Goal: Task Accomplishment & Management: Use online tool/utility

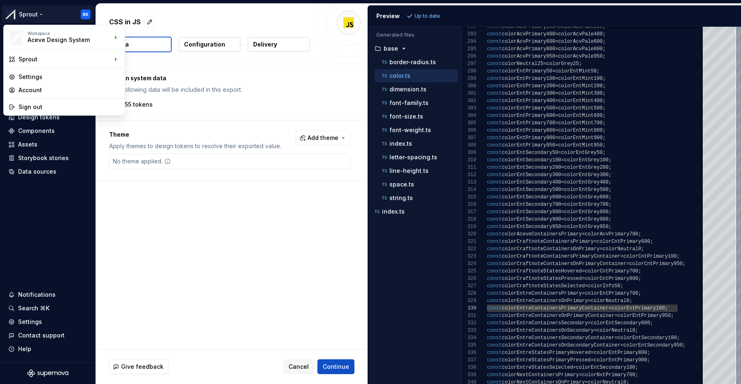
scroll to position [67, 0]
click at [40, 233] on html "Sprout BK Home Documentation Analytics Code automation Design system data Desig…" at bounding box center [370, 192] width 741 height 384
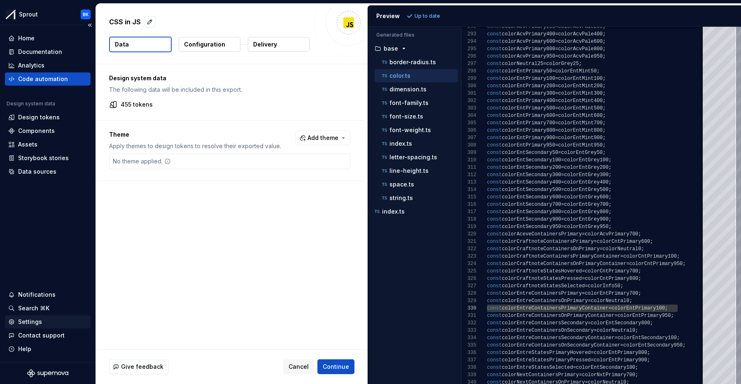
click at [42, 324] on div "Settings" at bounding box center [47, 322] width 79 height 8
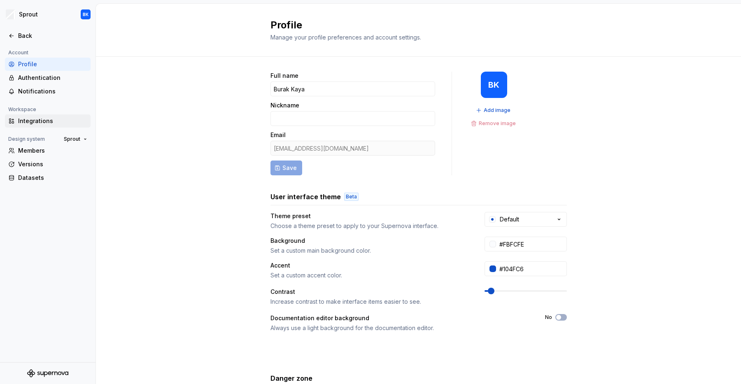
click at [58, 120] on div "Integrations" at bounding box center [52, 121] width 69 height 8
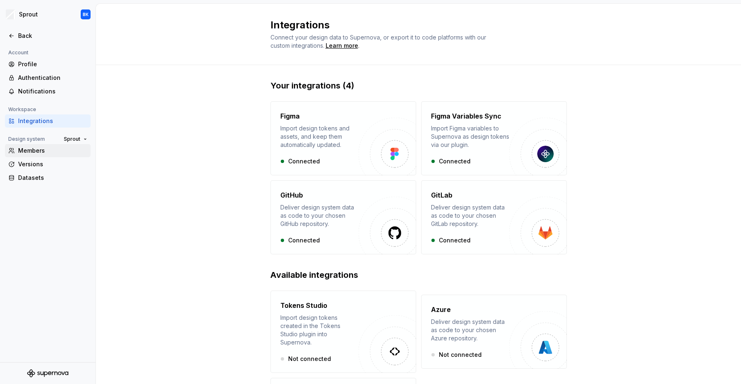
click at [57, 152] on div "Members" at bounding box center [52, 151] width 69 height 8
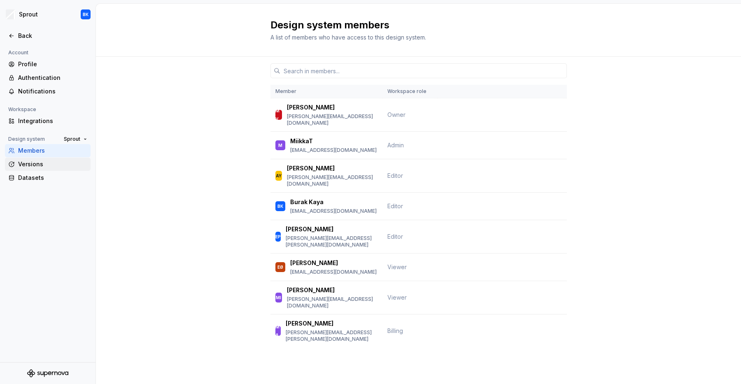
click at [56, 167] on div "Versions" at bounding box center [52, 164] width 69 height 8
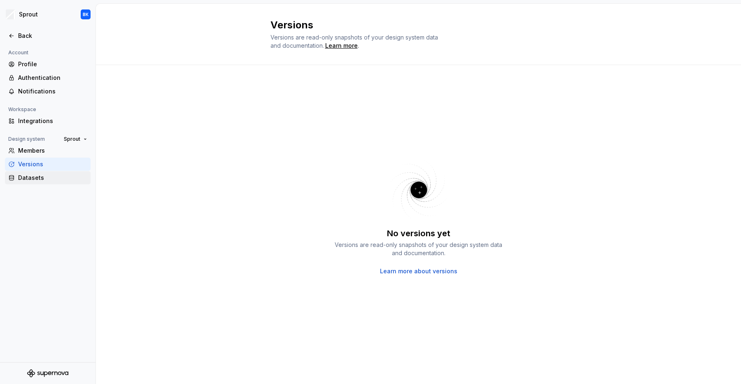
click at [57, 175] on div "Datasets" at bounding box center [52, 178] width 69 height 8
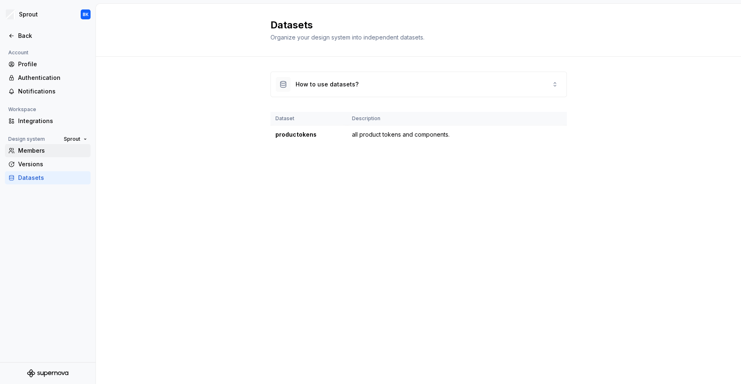
click at [63, 152] on div "Members" at bounding box center [52, 151] width 69 height 8
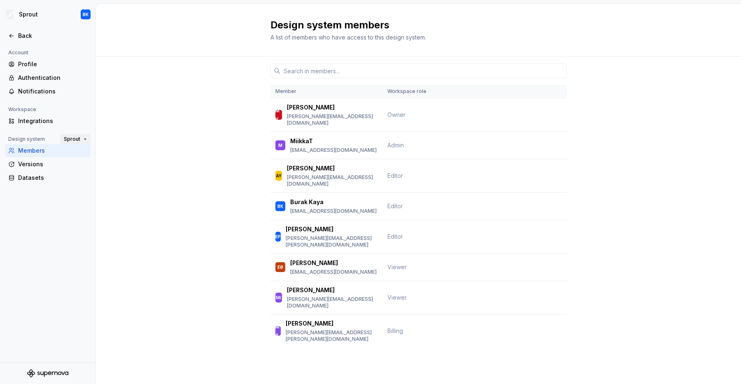
click at [79, 139] on span "Sprout" at bounding box center [72, 139] width 16 height 7
click at [80, 139] on button "Sprout" at bounding box center [75, 139] width 30 height 12
click at [22, 36] on div "Back" at bounding box center [52, 36] width 69 height 8
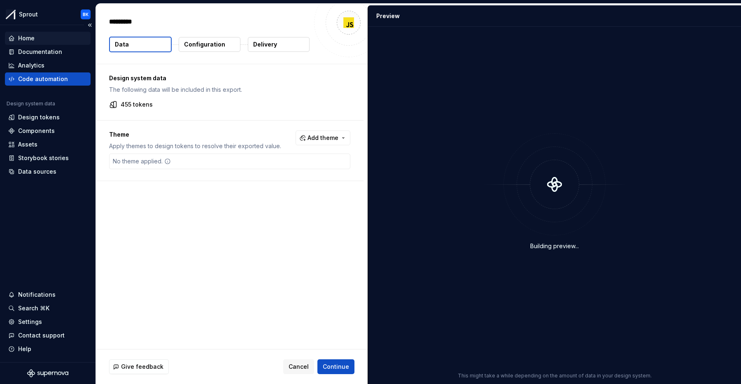
type textarea "*"
click at [44, 14] on html "Sprout BK Home Documentation Analytics Code automation Design system data Desig…" at bounding box center [370, 192] width 741 height 384
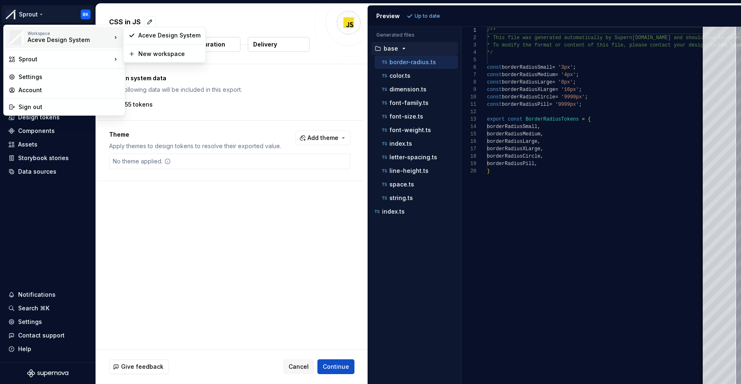
click at [77, 40] on div "Aceve Design System" at bounding box center [63, 40] width 70 height 8
click at [172, 37] on div "Aceve Design System" at bounding box center [169, 35] width 62 height 8
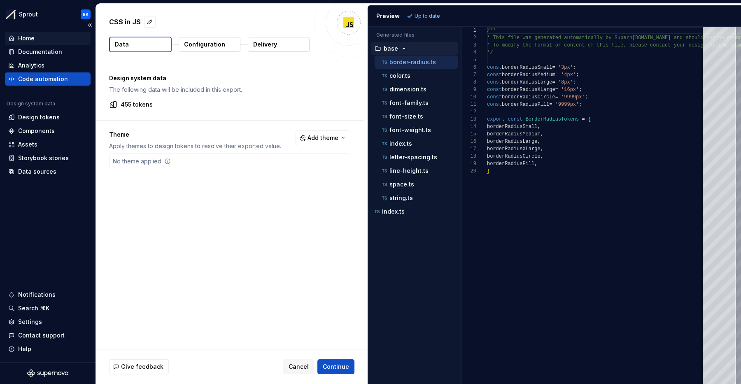
click at [41, 35] on div "Home" at bounding box center [47, 38] width 79 height 8
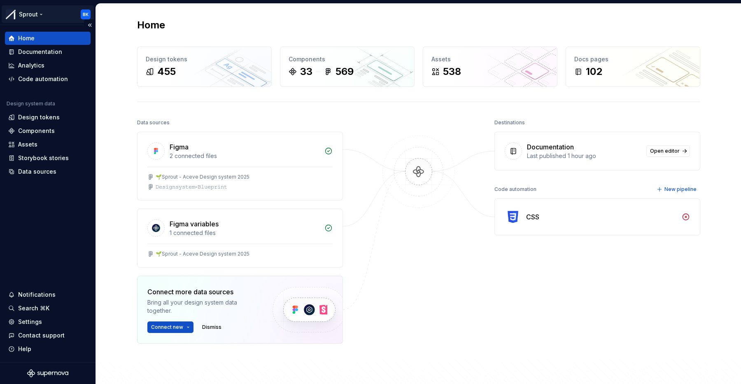
click at [35, 8] on html "Sprout BK Home Documentation Analytics Code automation Design system data Desig…" at bounding box center [370, 192] width 741 height 384
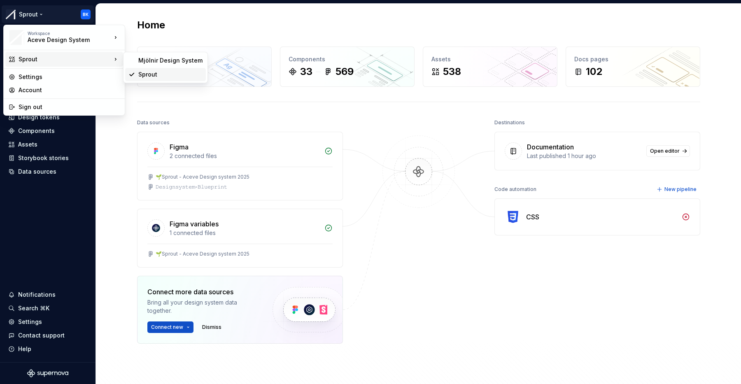
click at [157, 79] on div "Sprout" at bounding box center [165, 74] width 81 height 13
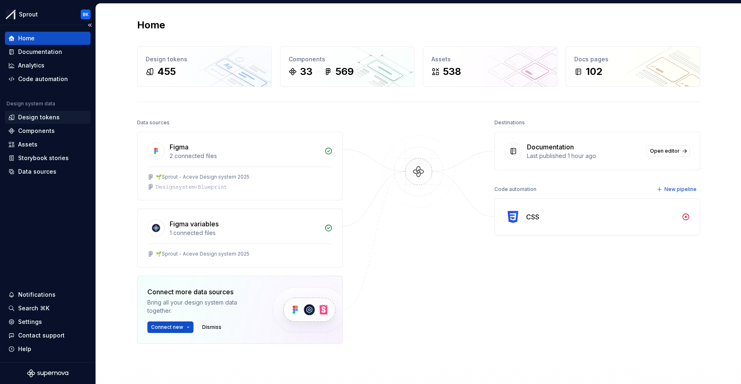
click at [49, 121] on div "Design tokens" at bounding box center [39, 117] width 42 height 8
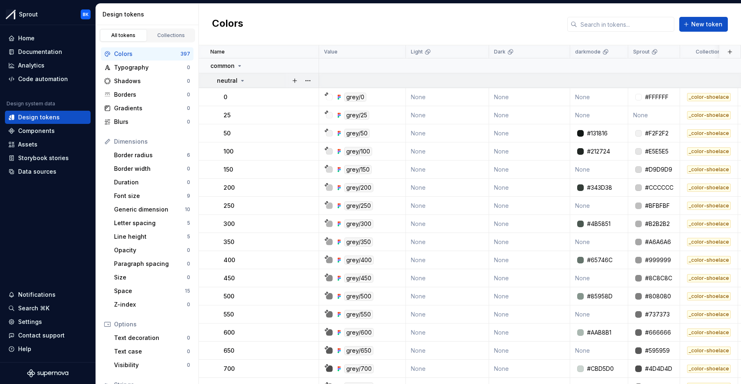
click at [242, 80] on icon at bounding box center [243, 80] width 2 height 1
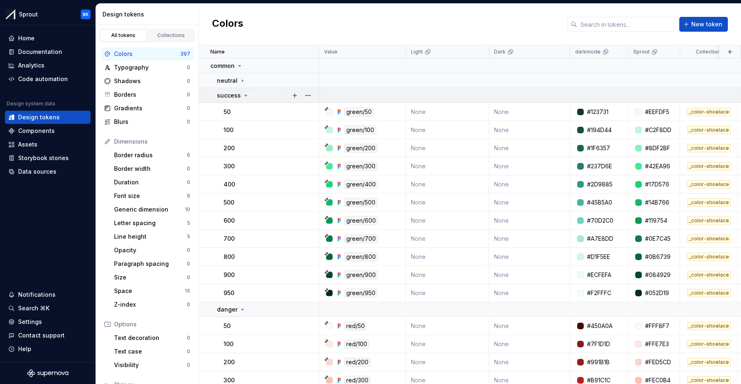
click at [243, 93] on icon at bounding box center [246, 95] width 7 height 7
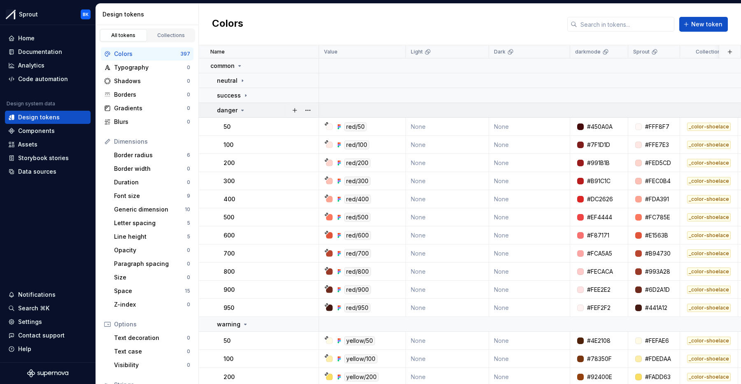
click at [246, 109] on div "danger" at bounding box center [267, 110] width 101 height 8
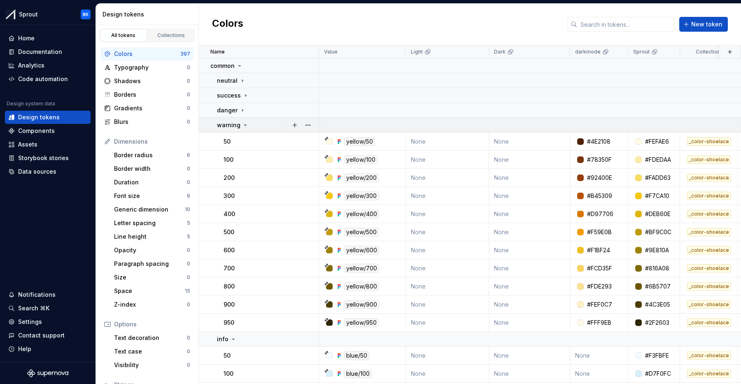
click at [238, 123] on p "warning" at bounding box center [228, 125] width 23 height 8
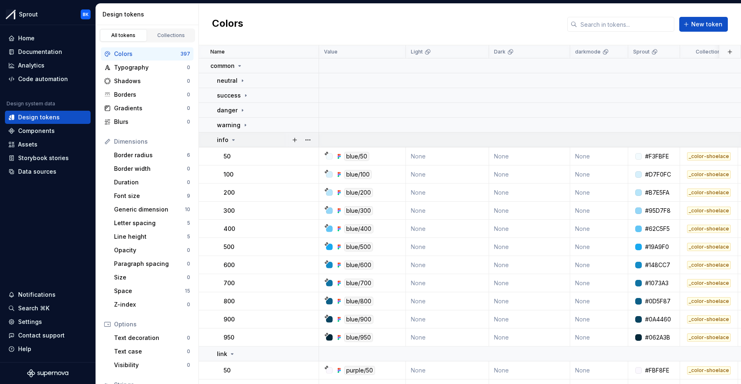
click at [239, 140] on div "info" at bounding box center [267, 140] width 101 height 8
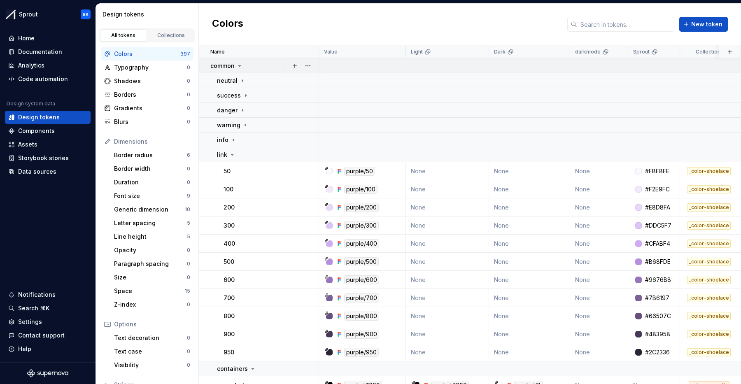
click at [239, 67] on icon at bounding box center [239, 66] width 7 height 7
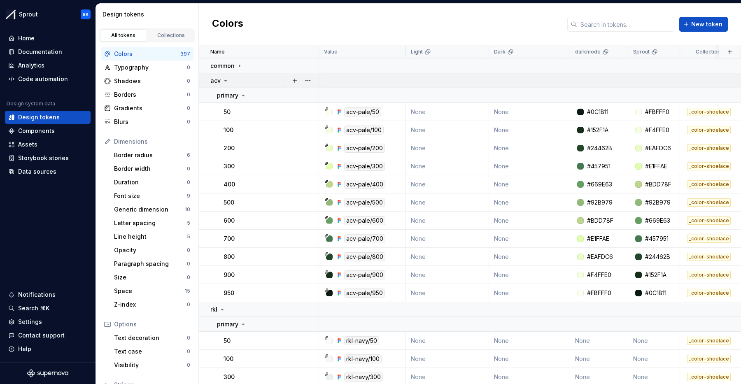
click at [227, 79] on icon at bounding box center [225, 80] width 7 height 7
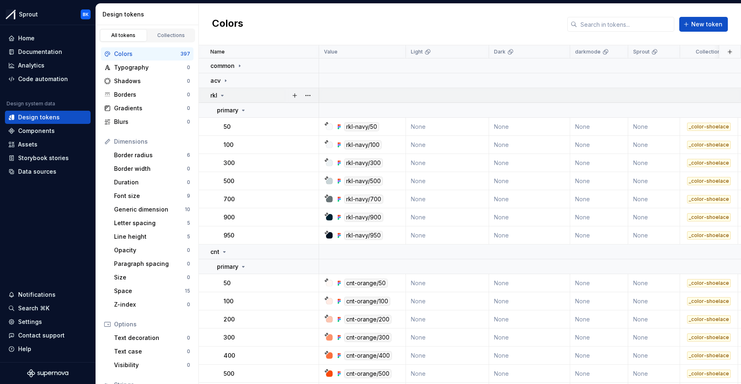
click at [232, 91] on div "rkl" at bounding box center [264, 95] width 108 height 8
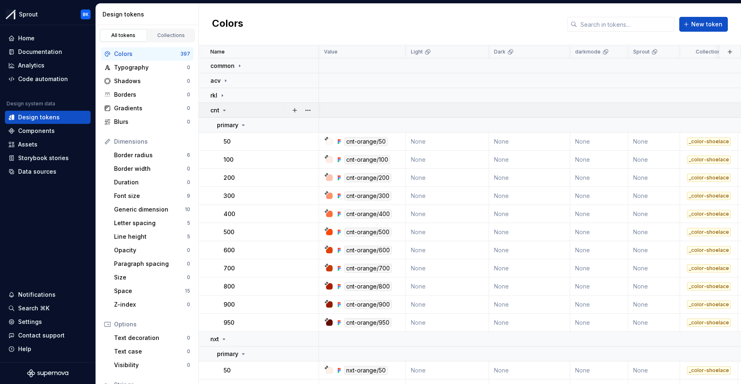
click at [235, 110] on div "cnt" at bounding box center [264, 110] width 108 height 8
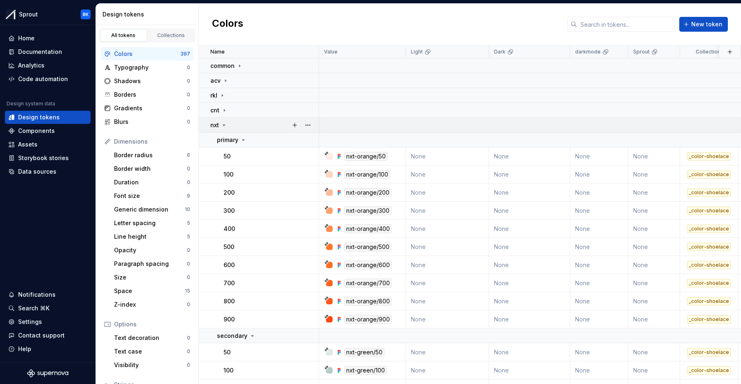
click at [233, 130] on td "nxt" at bounding box center [259, 125] width 120 height 15
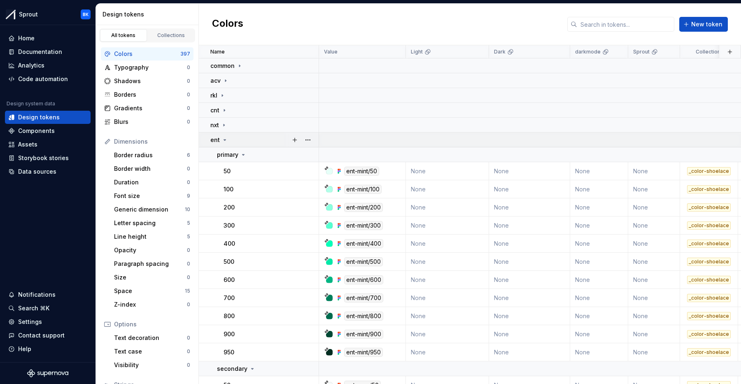
click at [226, 140] on icon at bounding box center [225, 140] width 7 height 7
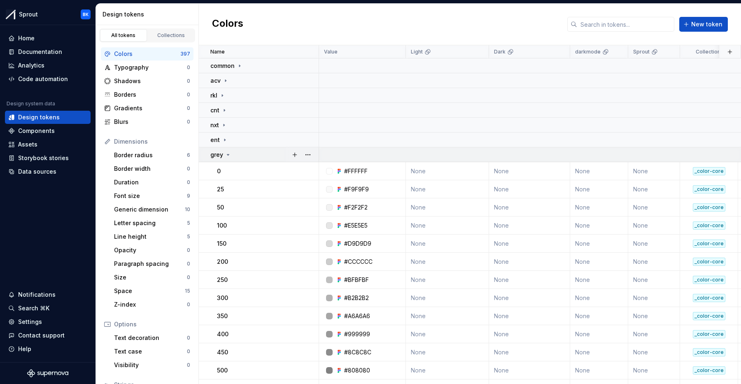
click at [229, 151] on div "grey" at bounding box center [220, 155] width 21 height 8
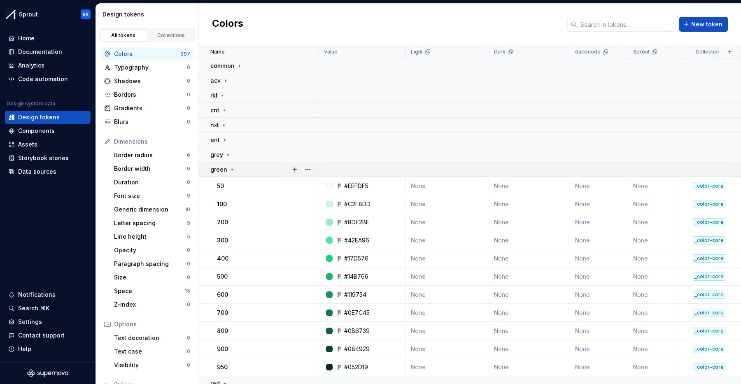
click at [229, 170] on icon at bounding box center [232, 169] width 7 height 7
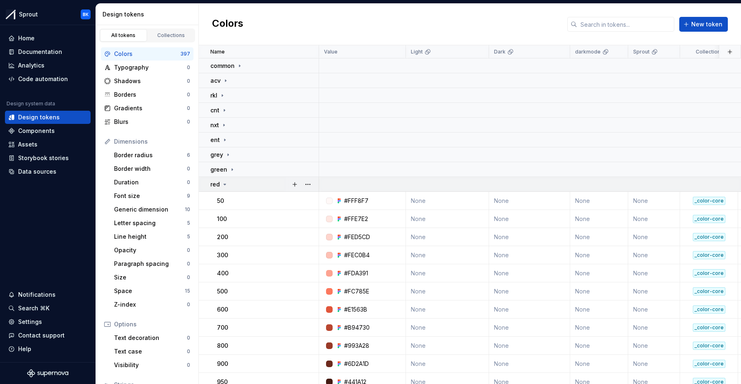
click at [230, 184] on div "red" at bounding box center [264, 184] width 108 height 8
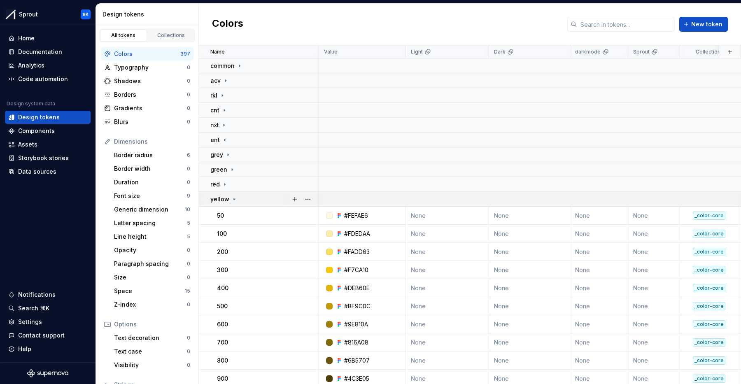
click at [233, 197] on icon at bounding box center [234, 199] width 7 height 7
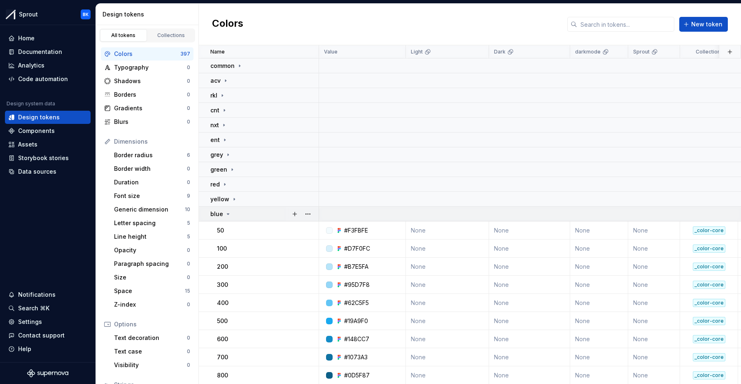
click at [231, 213] on div "blue" at bounding box center [264, 214] width 108 height 8
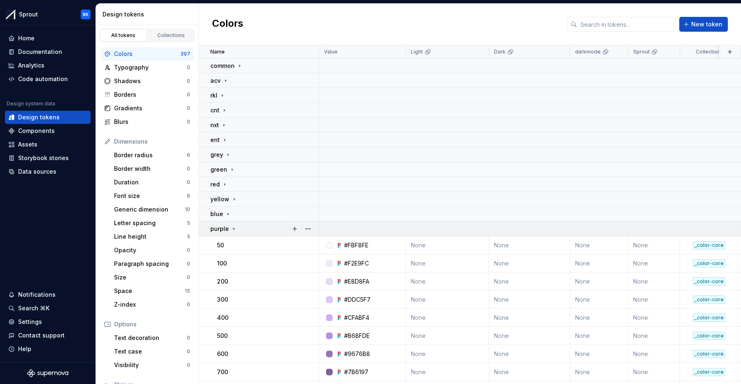
click at [231, 224] on td "purple" at bounding box center [259, 229] width 120 height 15
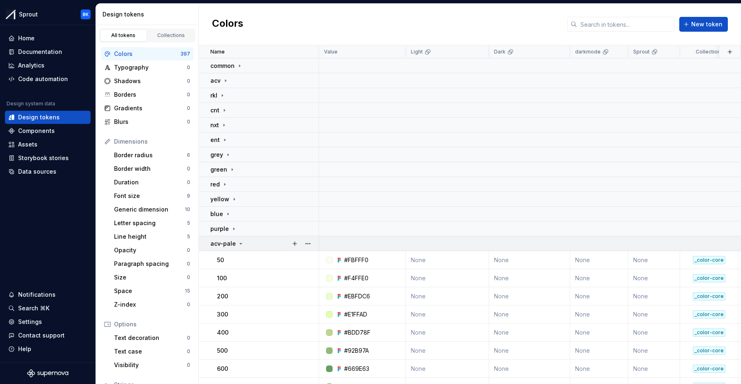
click at [241, 238] on td "acv-pale" at bounding box center [259, 243] width 120 height 15
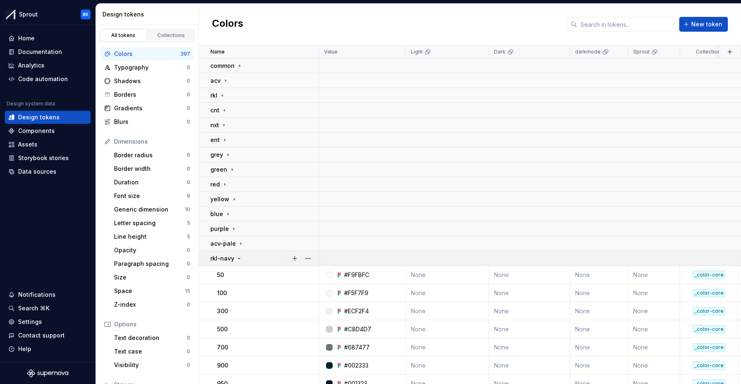
click at [240, 255] on icon at bounding box center [239, 258] width 7 height 7
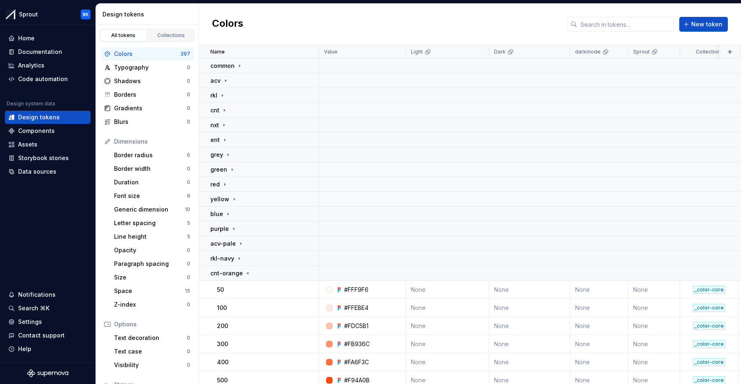
drag, startPoint x: 238, startPoint y: 275, endPoint x: 238, endPoint y: 281, distance: 5.8
click at [238, 275] on p "cnt-orange" at bounding box center [226, 273] width 33 height 8
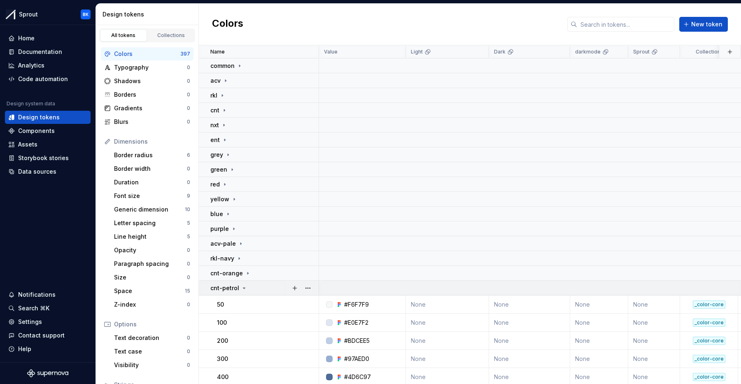
drag, startPoint x: 237, startPoint y: 287, endPoint x: 239, endPoint y: 292, distance: 5.0
click at [237, 287] on p "cnt-petrol" at bounding box center [224, 288] width 29 height 8
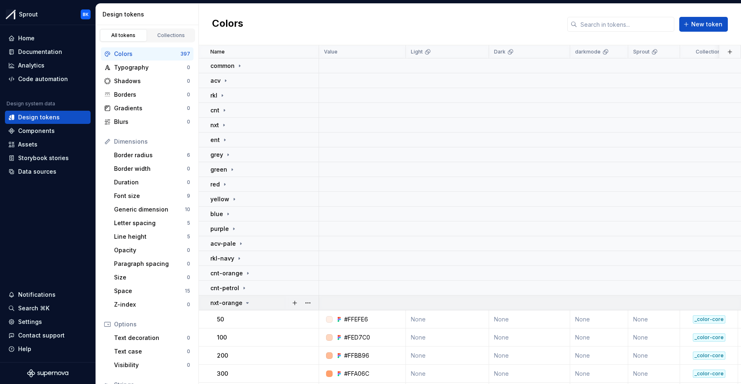
click at [241, 299] on div "nxt-orange" at bounding box center [230, 303] width 40 height 8
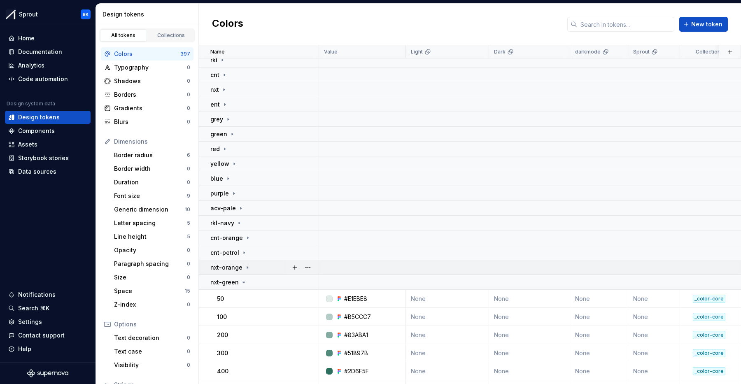
scroll to position [45, 0]
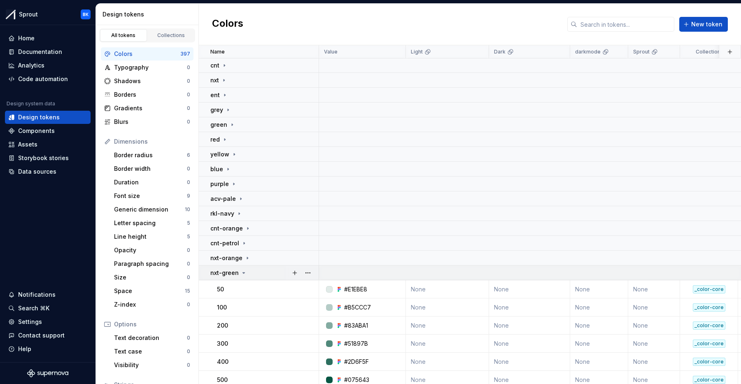
click at [239, 268] on td "nxt-green" at bounding box center [259, 273] width 120 height 15
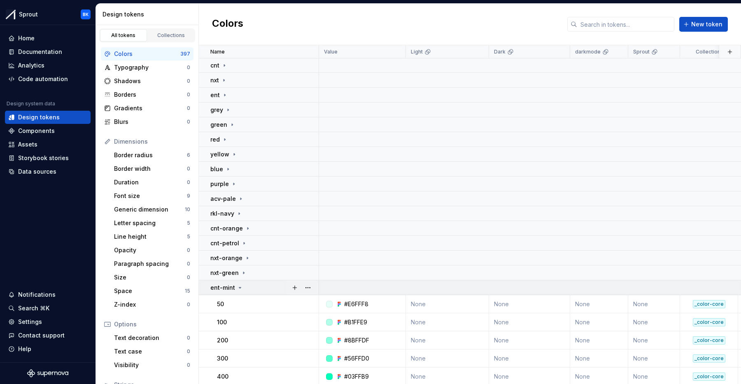
click at [238, 282] on td "ent-mint" at bounding box center [259, 287] width 120 height 15
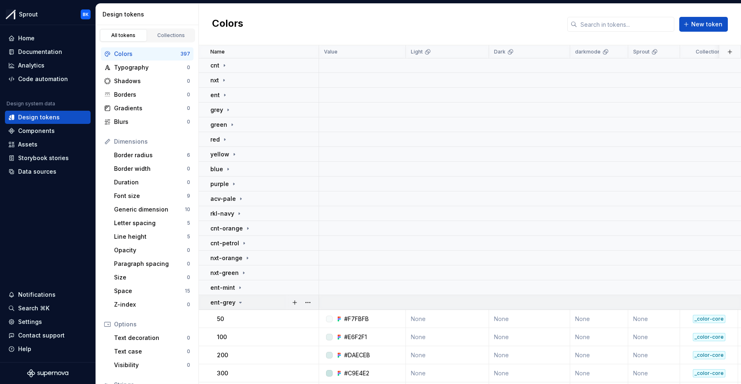
click at [235, 303] on div "ent-grey" at bounding box center [226, 303] width 33 height 8
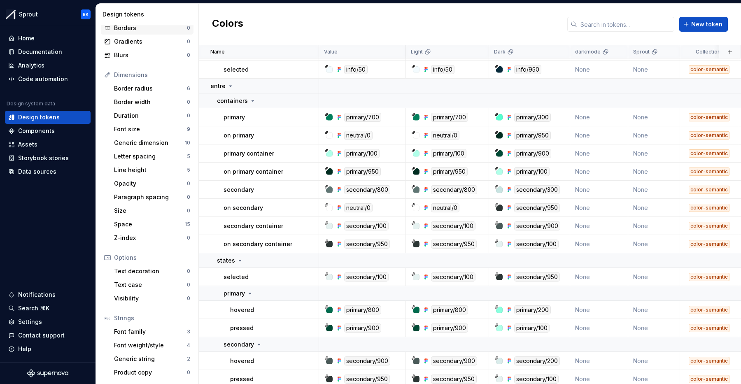
scroll to position [0, 0]
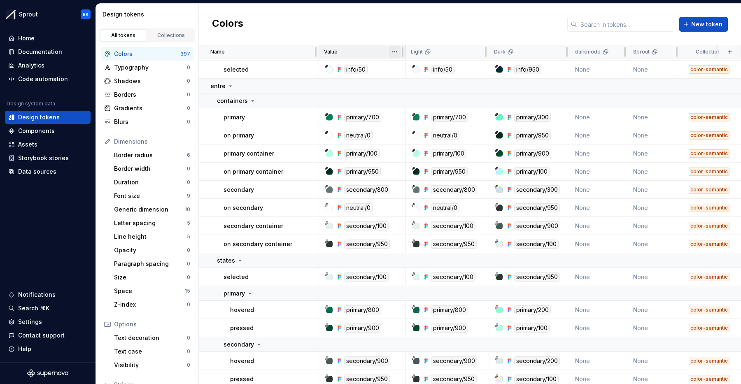
click at [392, 55] on html "Sprout BK Home Documentation Analytics Code automation Design system data Desig…" at bounding box center [370, 192] width 741 height 384
click at [393, 53] on html "Sprout BK Home Documentation Analytics Code automation Design system data Desig…" at bounding box center [370, 192] width 741 height 384
click at [265, 88] on div "entre" at bounding box center [264, 86] width 108 height 8
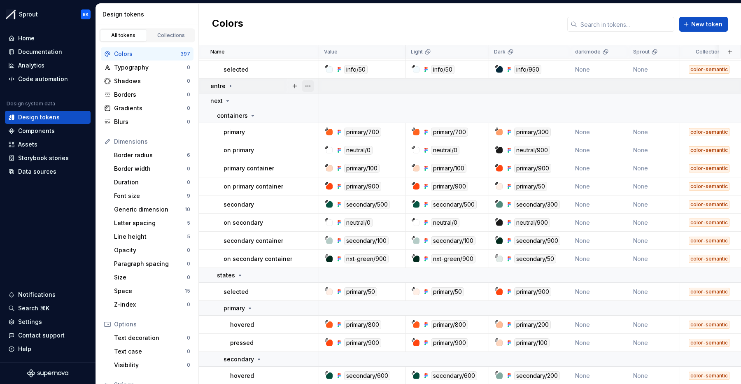
click at [311, 85] on button "button" at bounding box center [308, 86] width 12 height 12
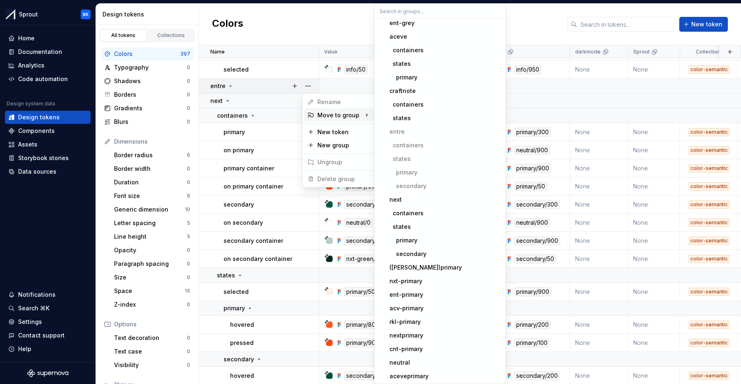
scroll to position [718, 0]
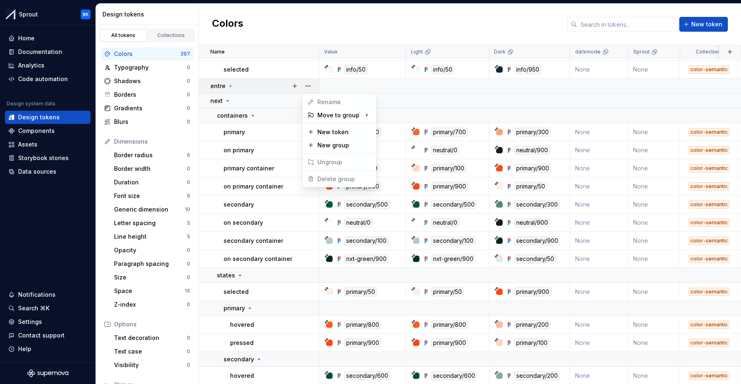
drag, startPoint x: 252, startPoint y: 86, endPoint x: 247, endPoint y: 72, distance: 14.7
click at [252, 86] on html "Sprout BK Home Documentation Analytics Code automation Design system data Desig…" at bounding box center [370, 192] width 741 height 384
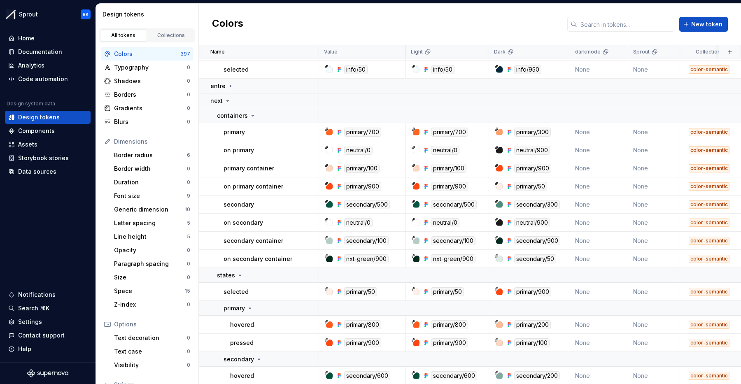
click at [670, 52] on html "Sprout BK Home Documentation Analytics Code automation Design system data Desig…" at bounding box center [370, 192] width 741 height 384
click at [389, 21] on html "Sprout BK Home Documentation Analytics Code automation Design system data Desig…" at bounding box center [370, 192] width 741 height 384
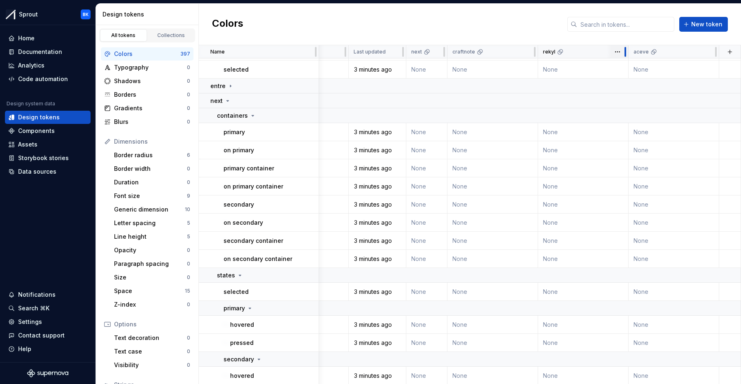
scroll to position [634, 578]
click at [707, 52] on html "Sprout BK Home Documentation Analytics Code automation Design system data Desig…" at bounding box center [370, 192] width 741 height 384
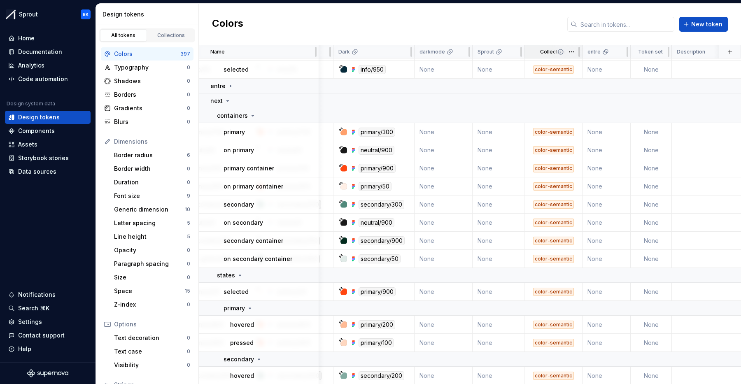
scroll to position [634, 159]
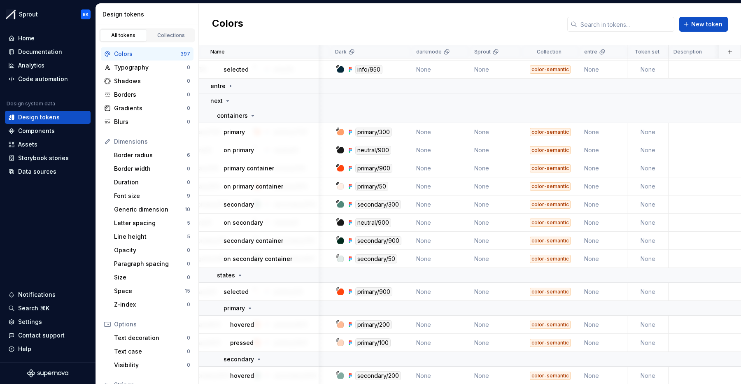
click at [660, 54] on html "Sprout BK Home Documentation Analytics Code automation Design system data Desig…" at bounding box center [370, 192] width 741 height 384
click at [659, 54] on html "Sprout BK Home Documentation Analytics Code automation Design system data Desig…" at bounding box center [370, 192] width 741 height 384
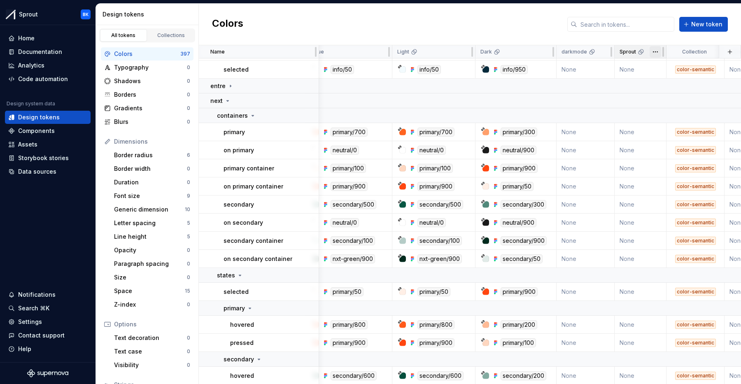
scroll to position [634, 0]
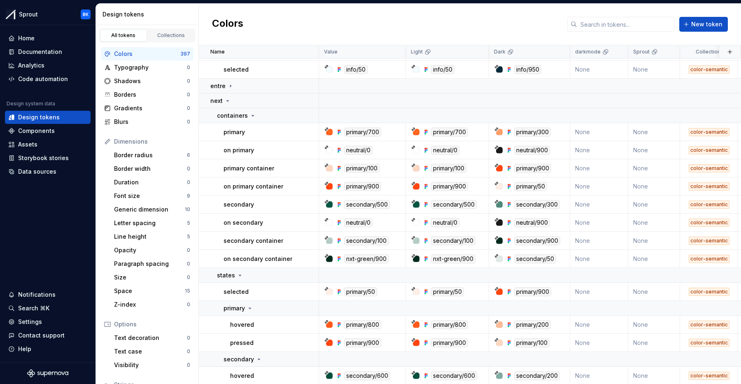
click at [672, 54] on html "Sprout BK Home Documentation Analytics Code automation Design system data Desig…" at bounding box center [370, 192] width 741 height 384
click at [495, 35] on html "Sprout BK Home Documentation Analytics Code automation Design system data Desig…" at bounding box center [370, 192] width 741 height 384
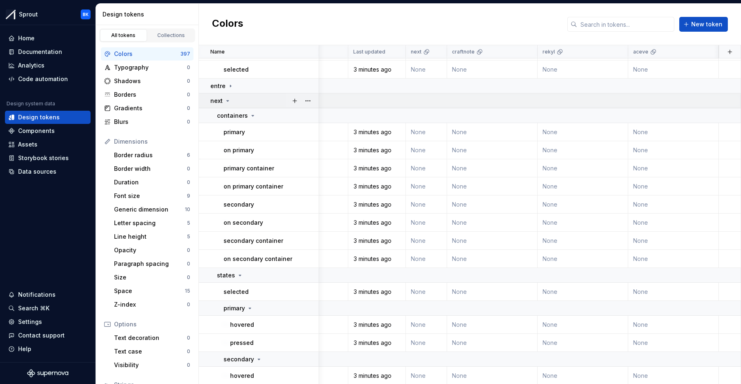
scroll to position [634, 578]
click at [428, 68] on td "None" at bounding box center [426, 70] width 41 height 18
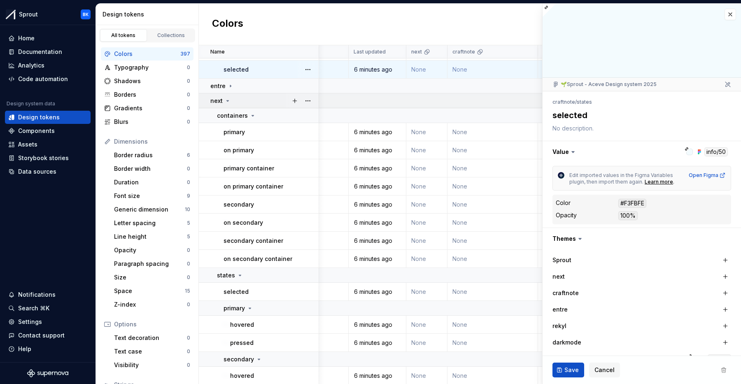
click at [481, 94] on td at bounding box center [241, 100] width 1000 height 15
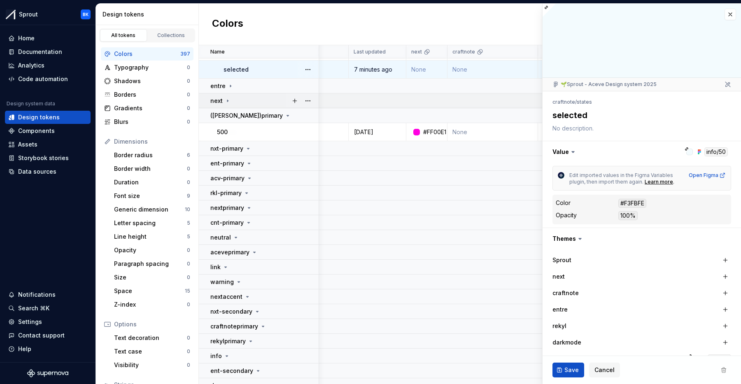
click at [482, 105] on td at bounding box center [241, 100] width 1000 height 15
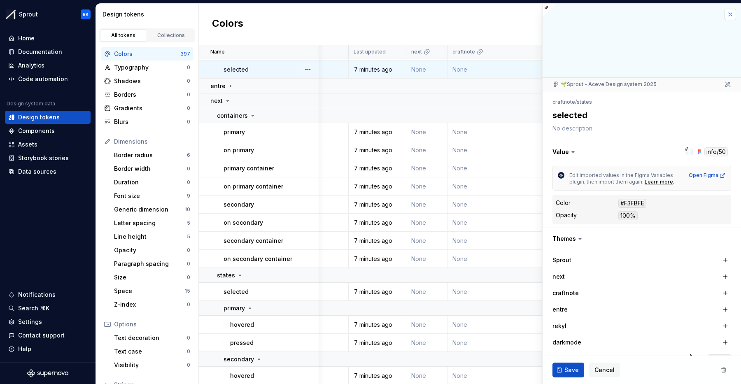
click at [729, 14] on button "button" at bounding box center [731, 15] width 12 height 12
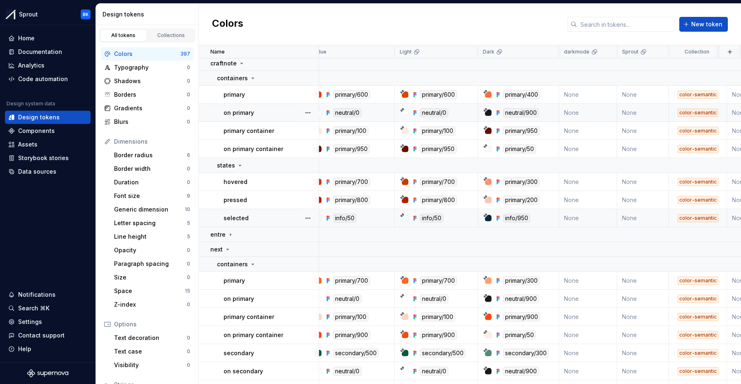
scroll to position [485, 0]
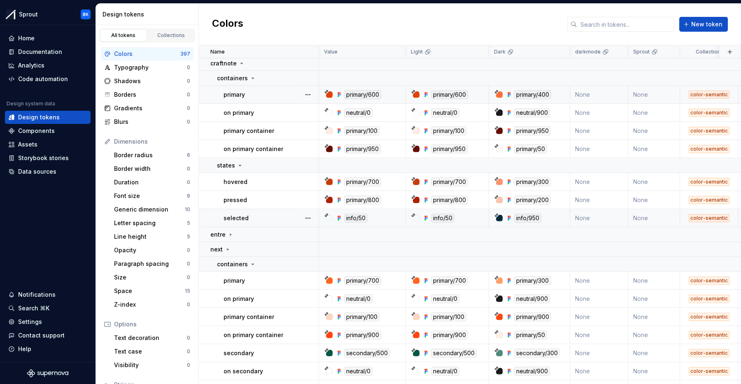
click at [702, 92] on div "color-semantic" at bounding box center [709, 95] width 41 height 8
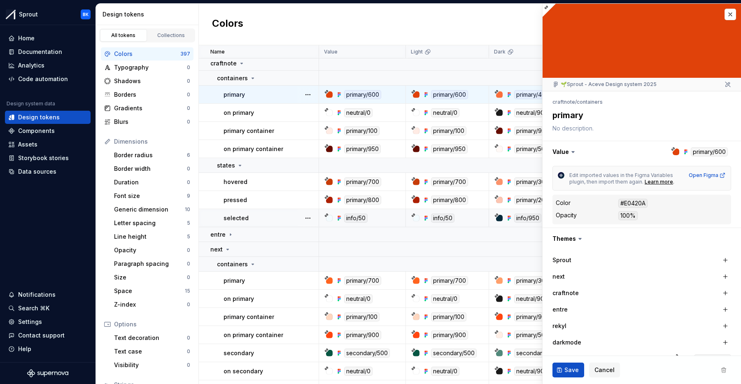
type textarea "*"
click at [730, 12] on button "button" at bounding box center [731, 15] width 12 height 12
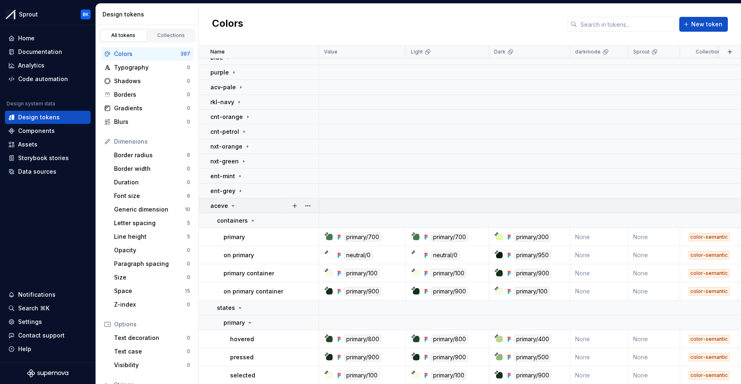
scroll to position [154, 0]
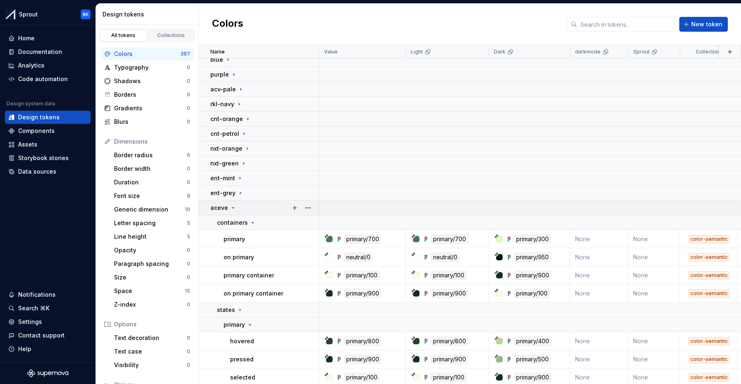
click at [233, 208] on icon at bounding box center [233, 208] width 7 height 7
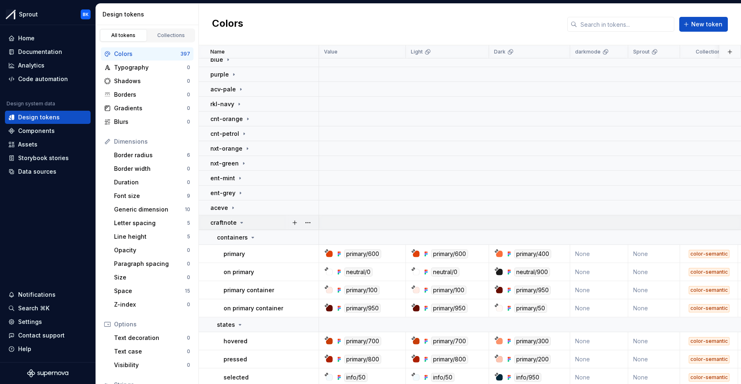
click at [246, 224] on div "craftnote" at bounding box center [264, 223] width 108 height 8
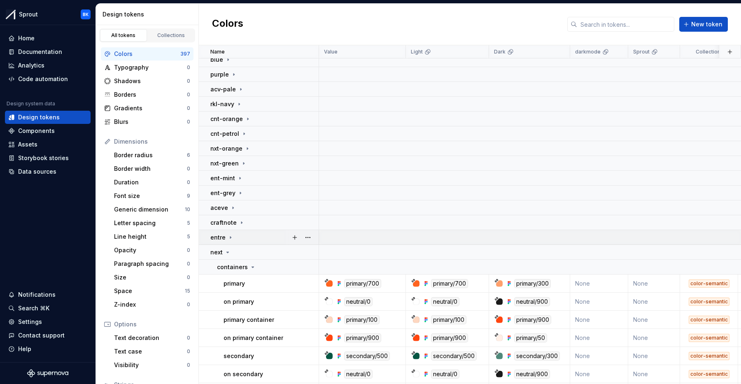
click at [239, 236] on div "entre" at bounding box center [264, 237] width 108 height 8
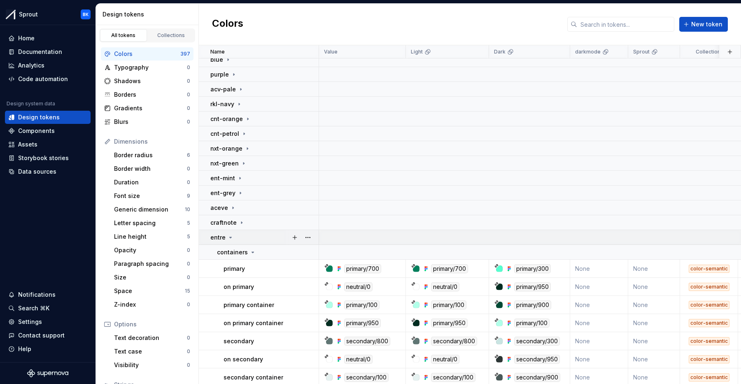
click at [239, 237] on div "entre" at bounding box center [264, 237] width 108 height 8
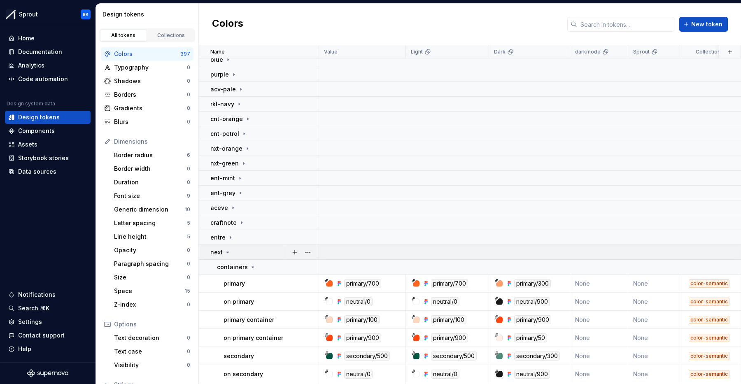
click at [240, 252] on div "next" at bounding box center [264, 252] width 108 height 8
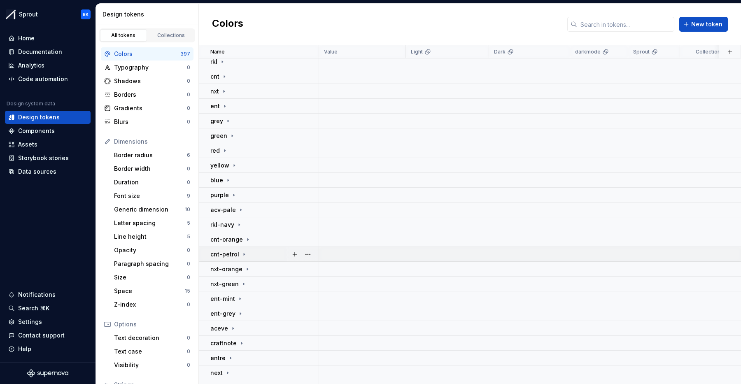
scroll to position [35, 0]
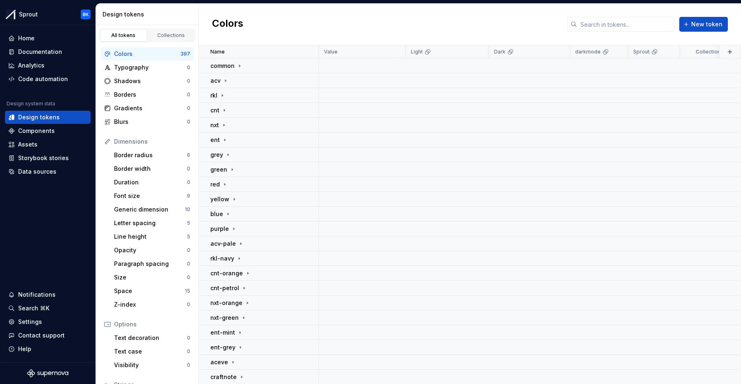
scroll to position [35, 0]
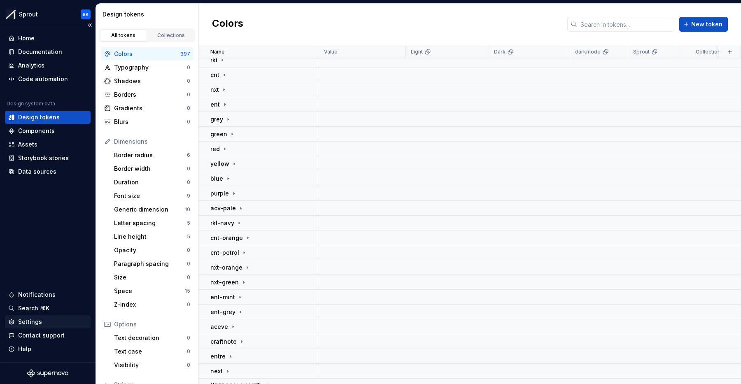
click at [19, 320] on div "Settings" at bounding box center [30, 322] width 24 height 8
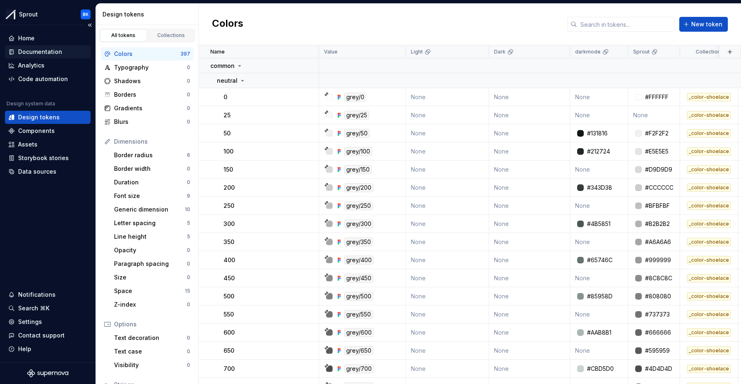
click at [55, 47] on div "Documentation" at bounding box center [48, 51] width 86 height 13
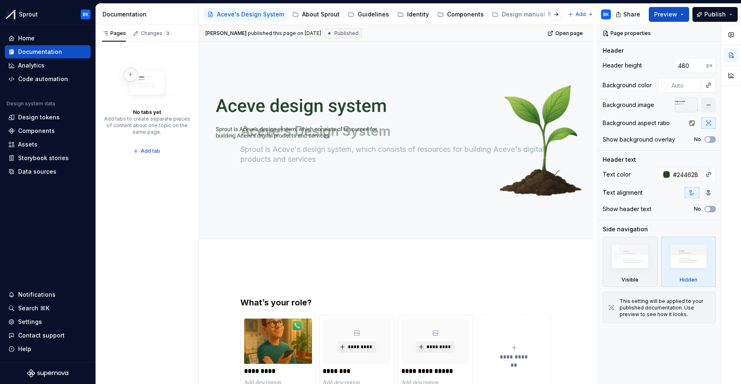
type textarea "*"
